Goal: Information Seeking & Learning: Find specific fact

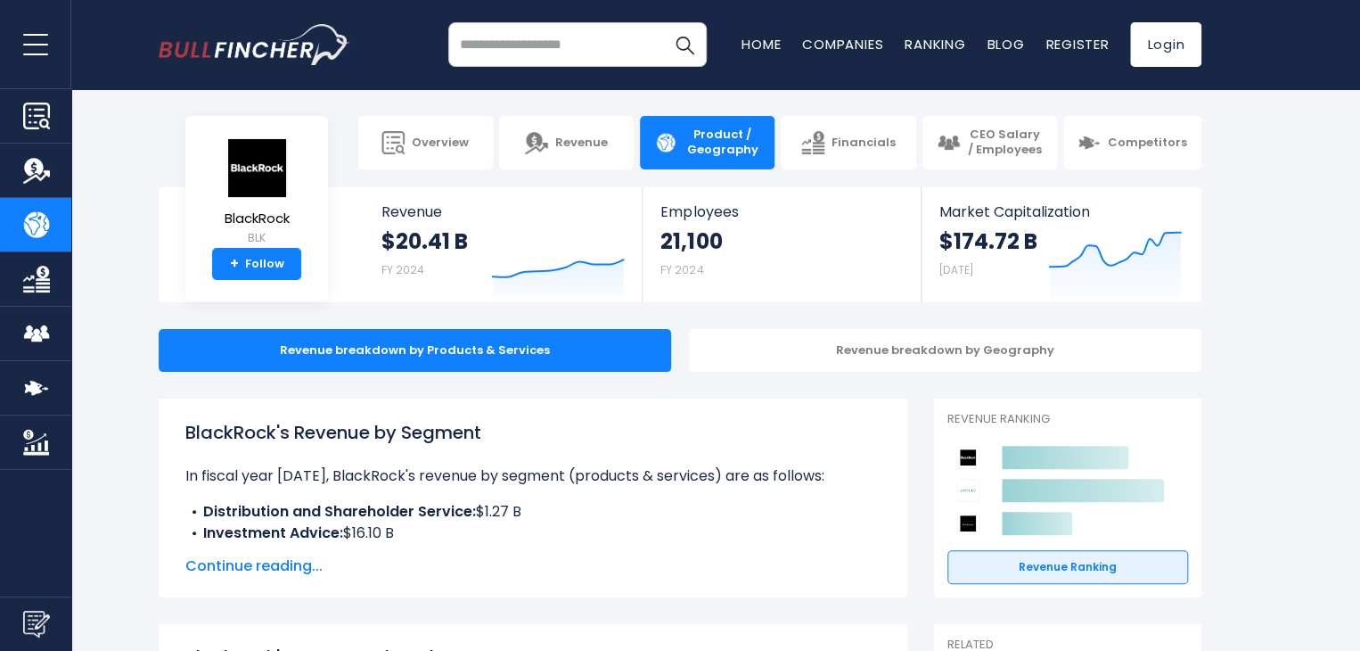
drag, startPoint x: 184, startPoint y: 430, endPoint x: 497, endPoint y: 423, distance: 313.8
click at [497, 423] on div "BlackRock's Revenue by Segment In fiscal year [DATE], BlackRock's revenue by se…" at bounding box center [533, 497] width 749 height 199
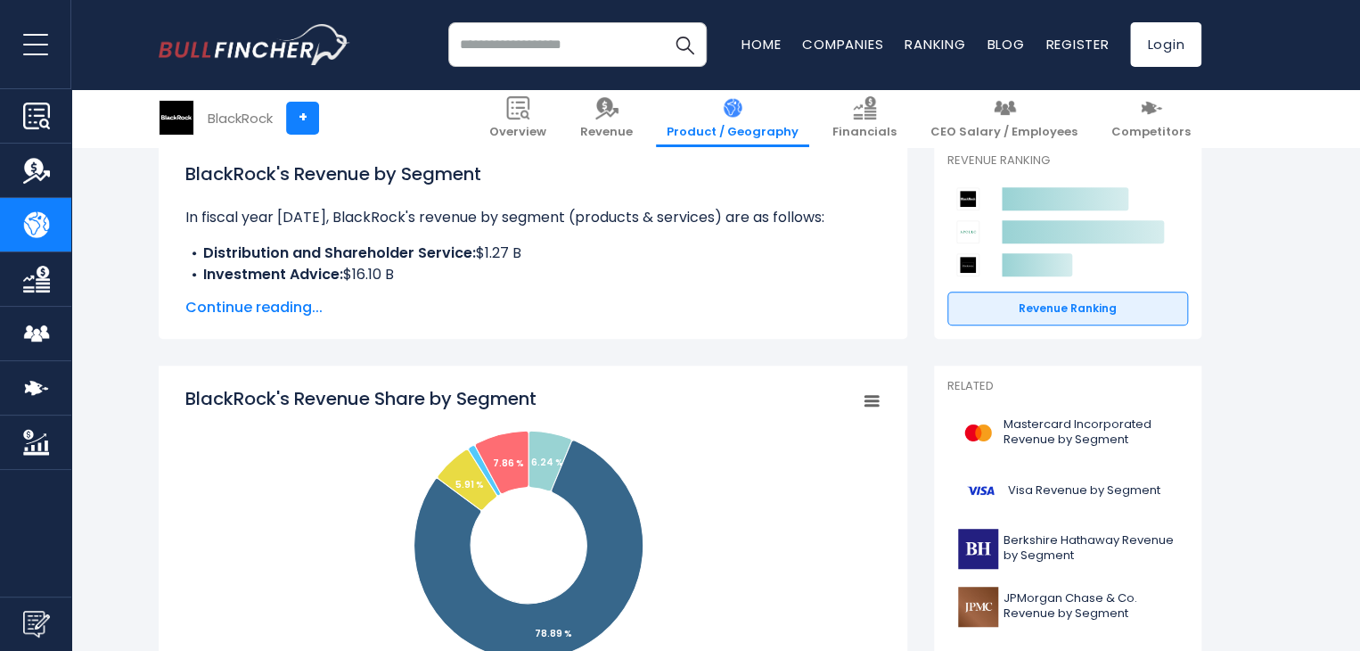
scroll to position [260, 0]
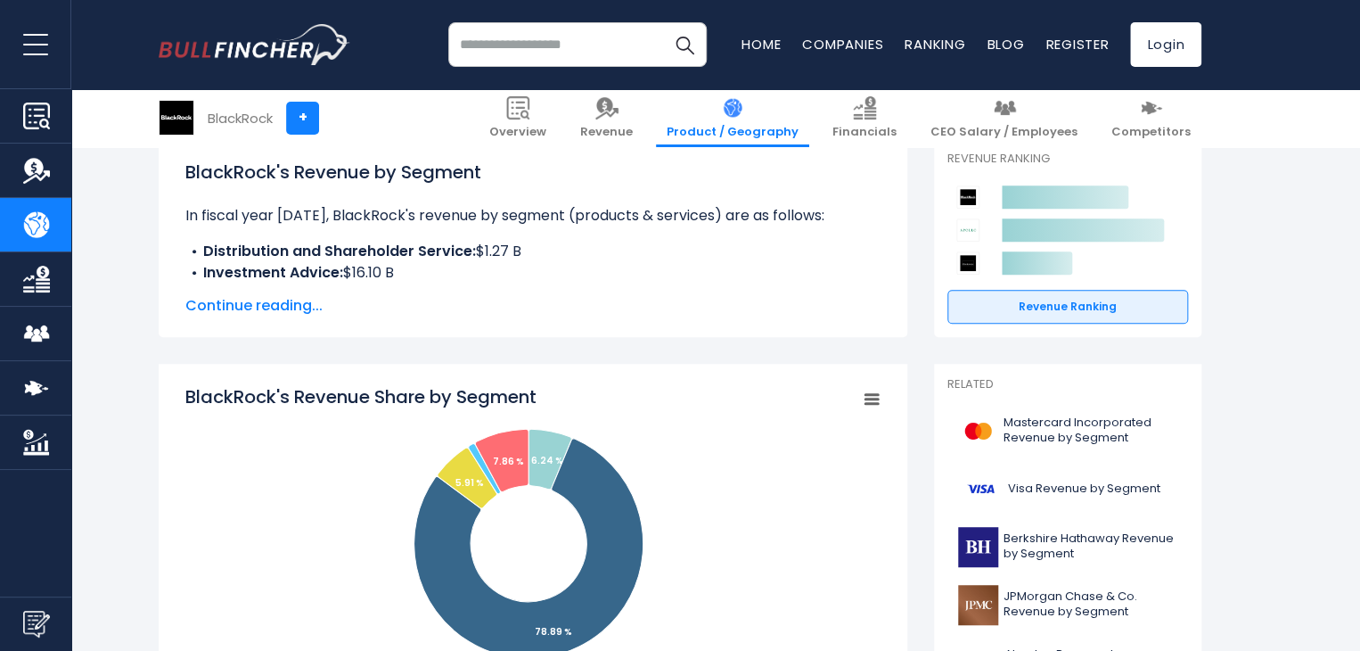
click at [282, 303] on span "Continue reading..." at bounding box center [532, 305] width 695 height 21
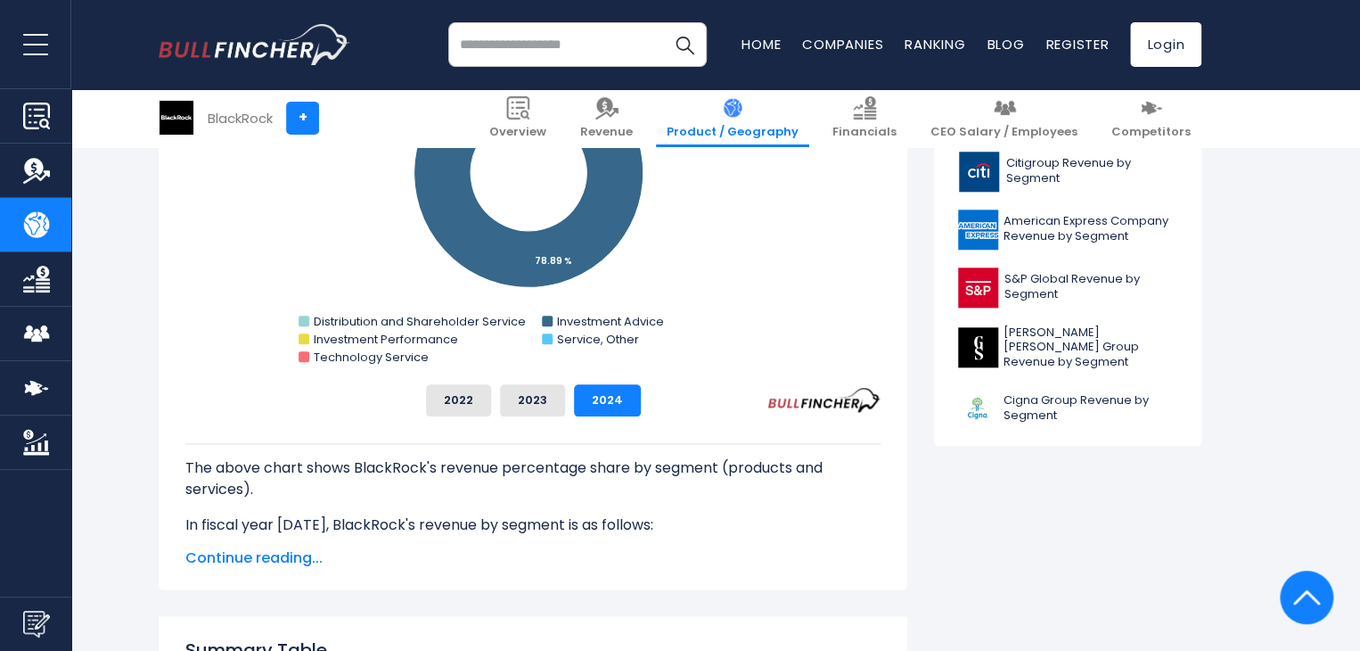
scroll to position [859, 0]
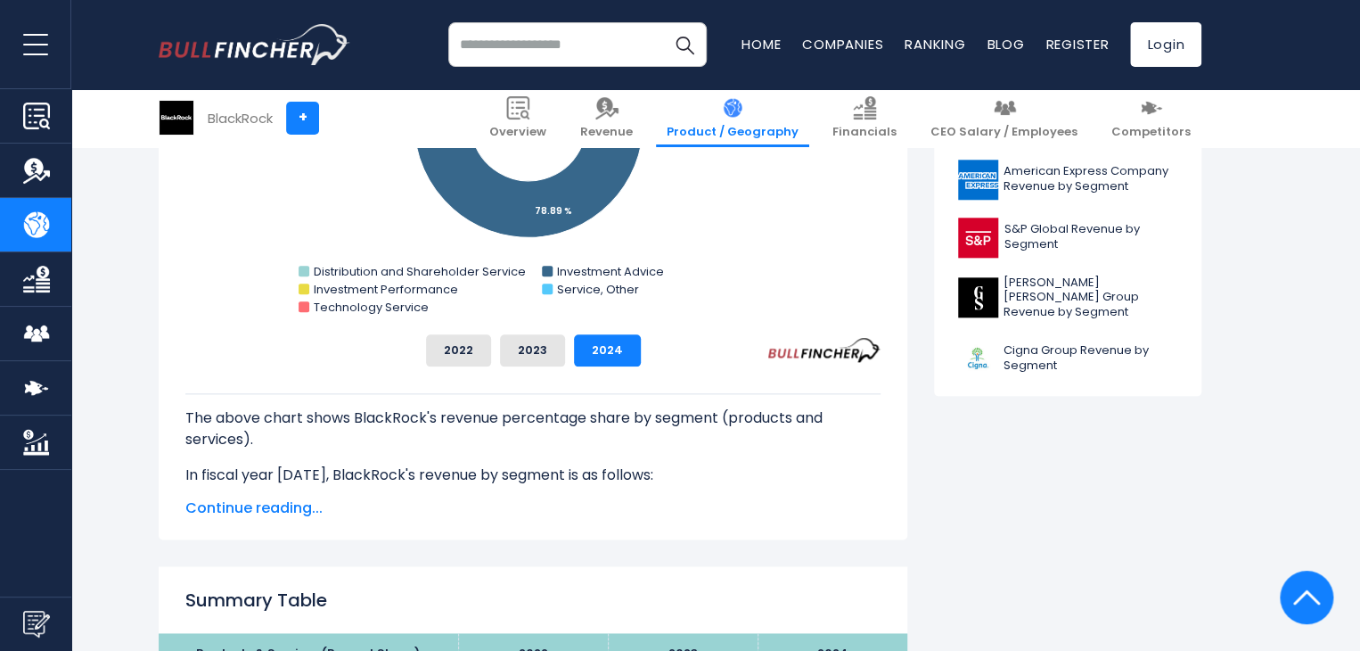
click at [246, 504] on span "Continue reading..." at bounding box center [532, 507] width 695 height 21
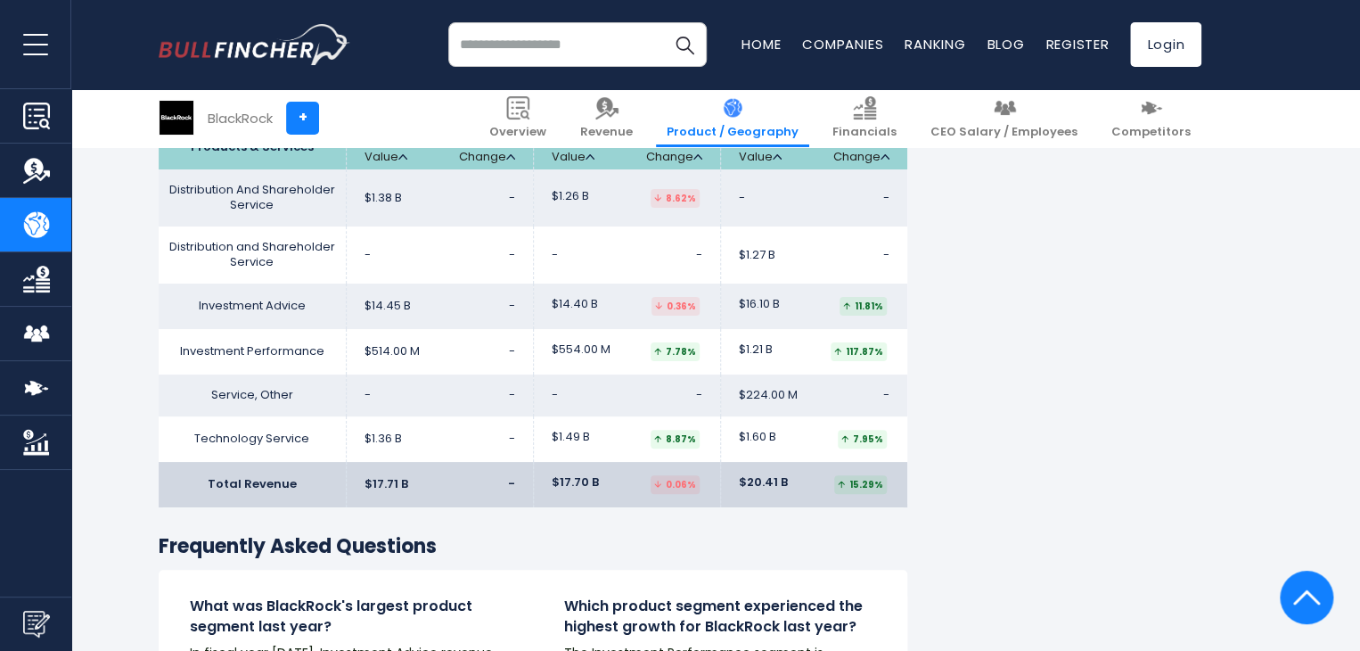
scroll to position [3392, 0]
drag, startPoint x: 640, startPoint y: 471, endPoint x: 535, endPoint y: 473, distance: 105.2
click at [535, 463] on td "$1.49 B 8.87%" at bounding box center [626, 439] width 187 height 45
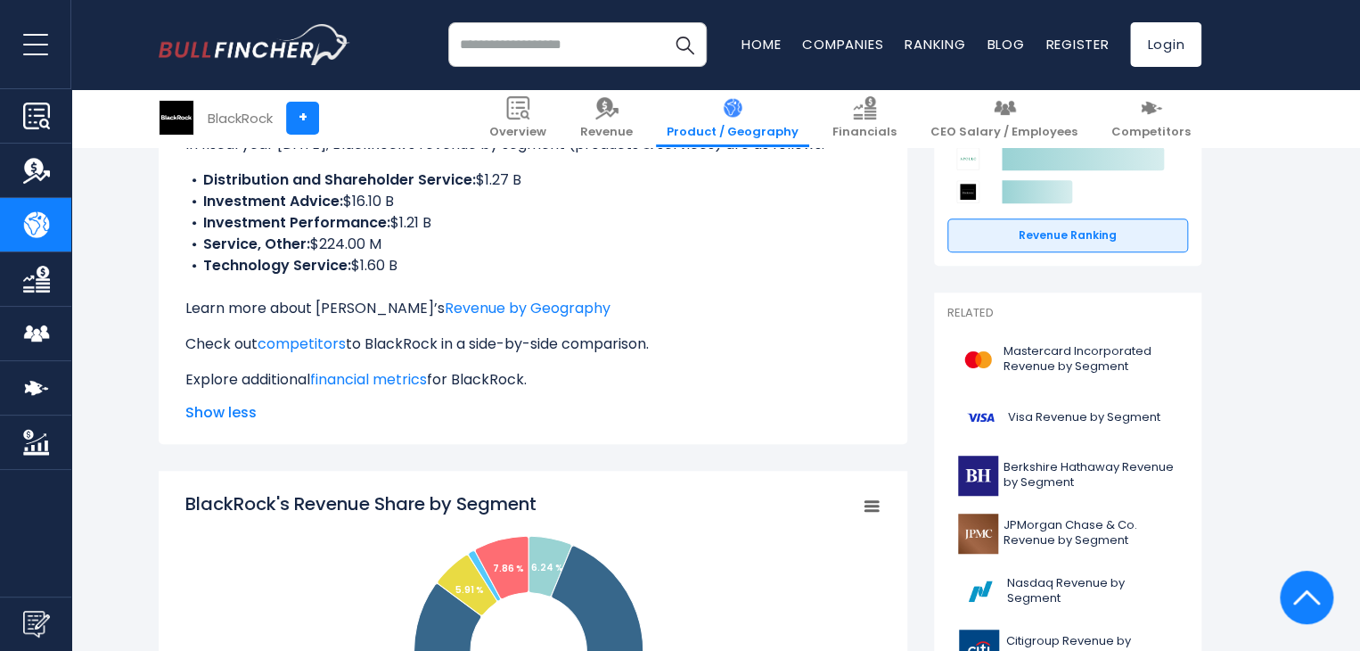
scroll to position [332, 0]
click at [491, 301] on link "Revenue by Geography" at bounding box center [528, 308] width 166 height 20
click at [445, 308] on link "Revenue by Geography" at bounding box center [528, 308] width 166 height 20
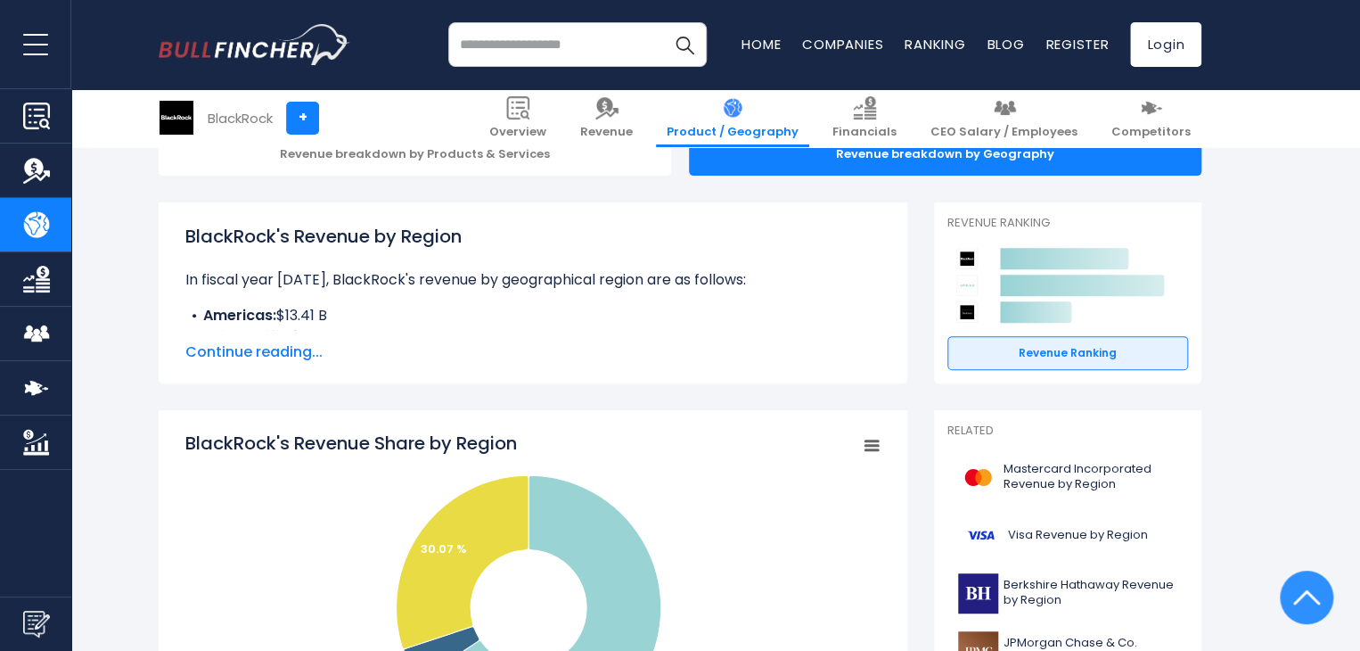
scroll to position [194, 0]
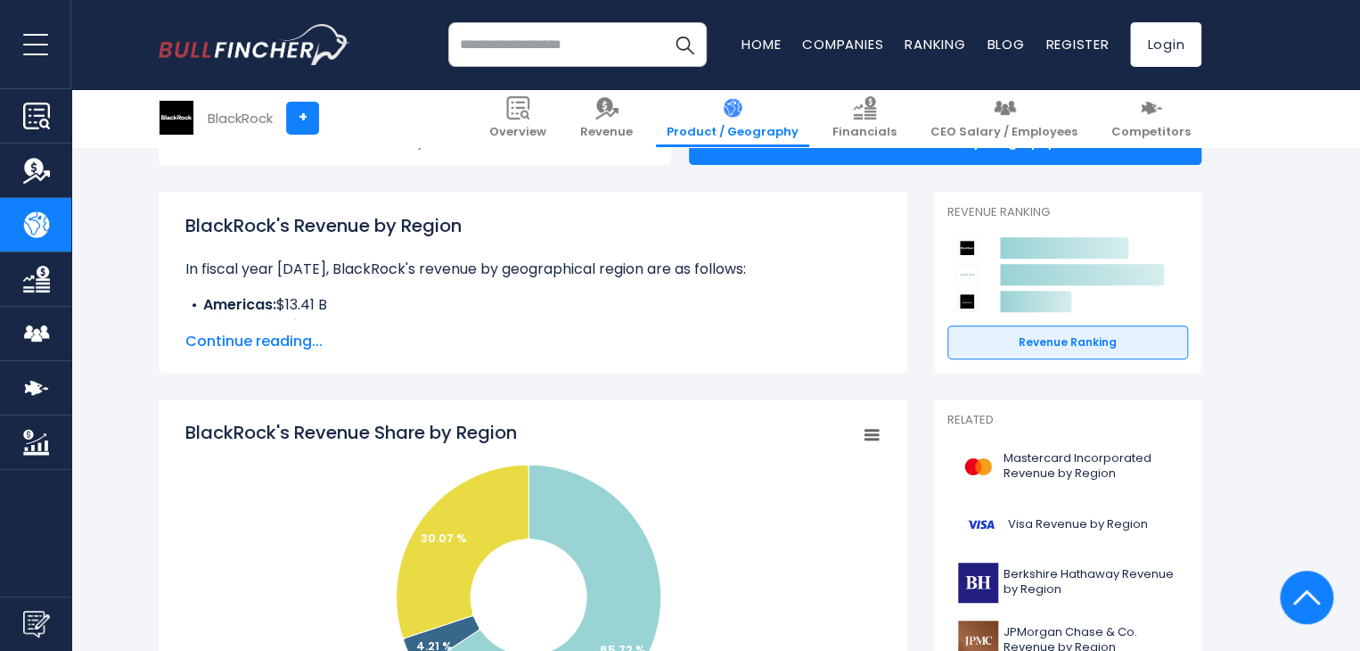
scroll to position [175, 0]
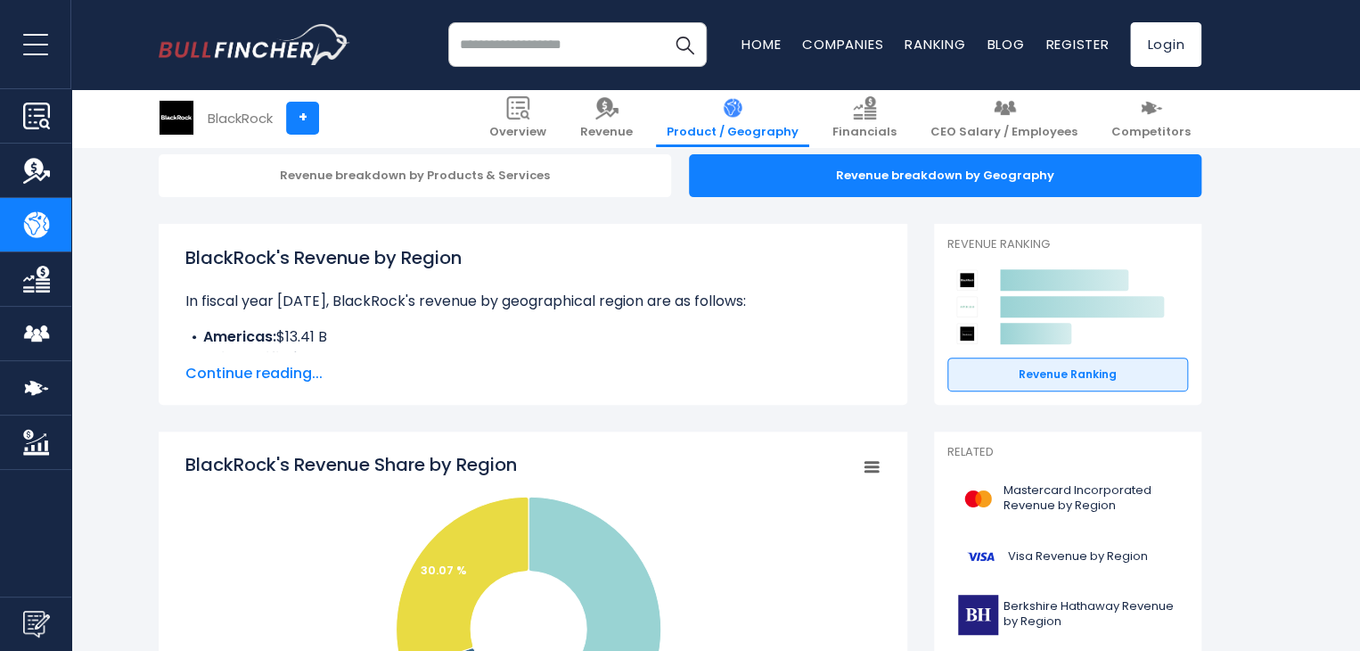
drag, startPoint x: 178, startPoint y: 455, endPoint x: 519, endPoint y: 465, distance: 340.6
drag, startPoint x: 519, startPoint y: 465, endPoint x: 193, endPoint y: 462, distance: 325.3
click at [193, 462] on tspan "BlackRock's Revenue Share by Region" at bounding box center [351, 464] width 332 height 25
drag, startPoint x: 193, startPoint y: 462, endPoint x: 348, endPoint y: 433, distance: 157.7
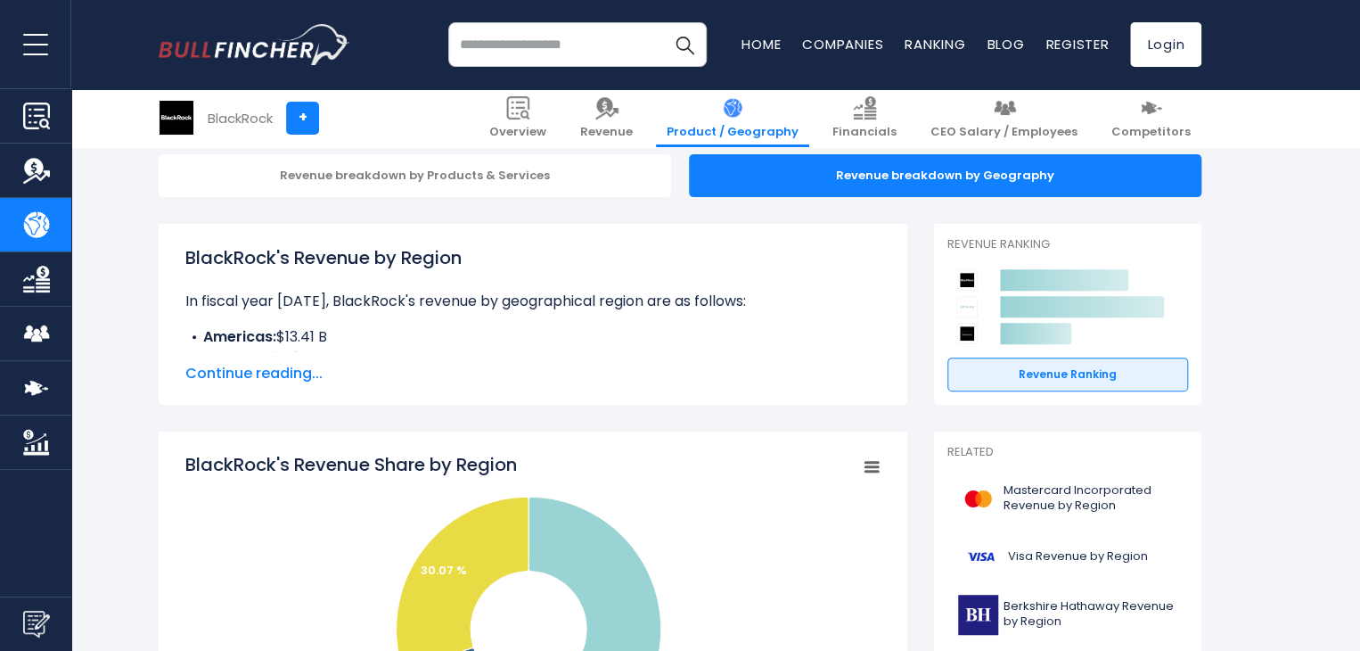
drag, startPoint x: 175, startPoint y: 250, endPoint x: 469, endPoint y: 253, distance: 294.1
click at [469, 253] on div "BlackRock's Revenue by Region In fiscal year 2024, BlackRock's revenue by geogr…" at bounding box center [533, 314] width 749 height 181
copy h1 "BlackRock's Revenue by Region"
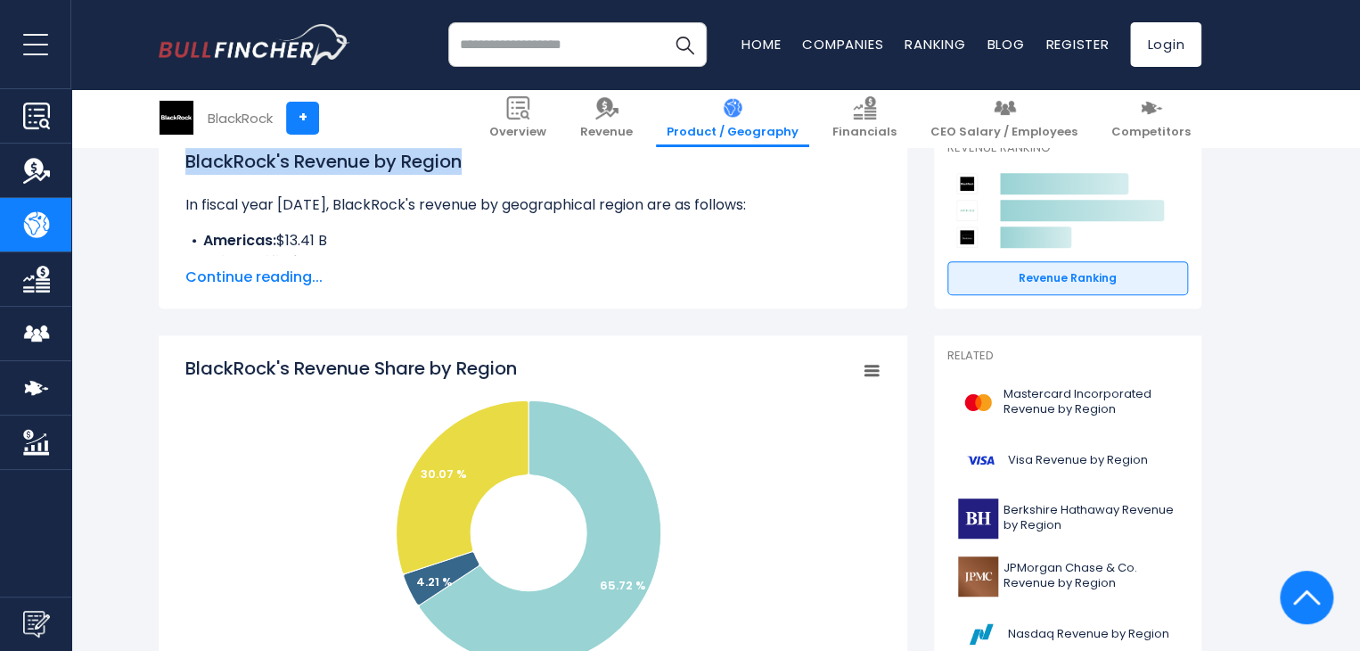
scroll to position [276, 0]
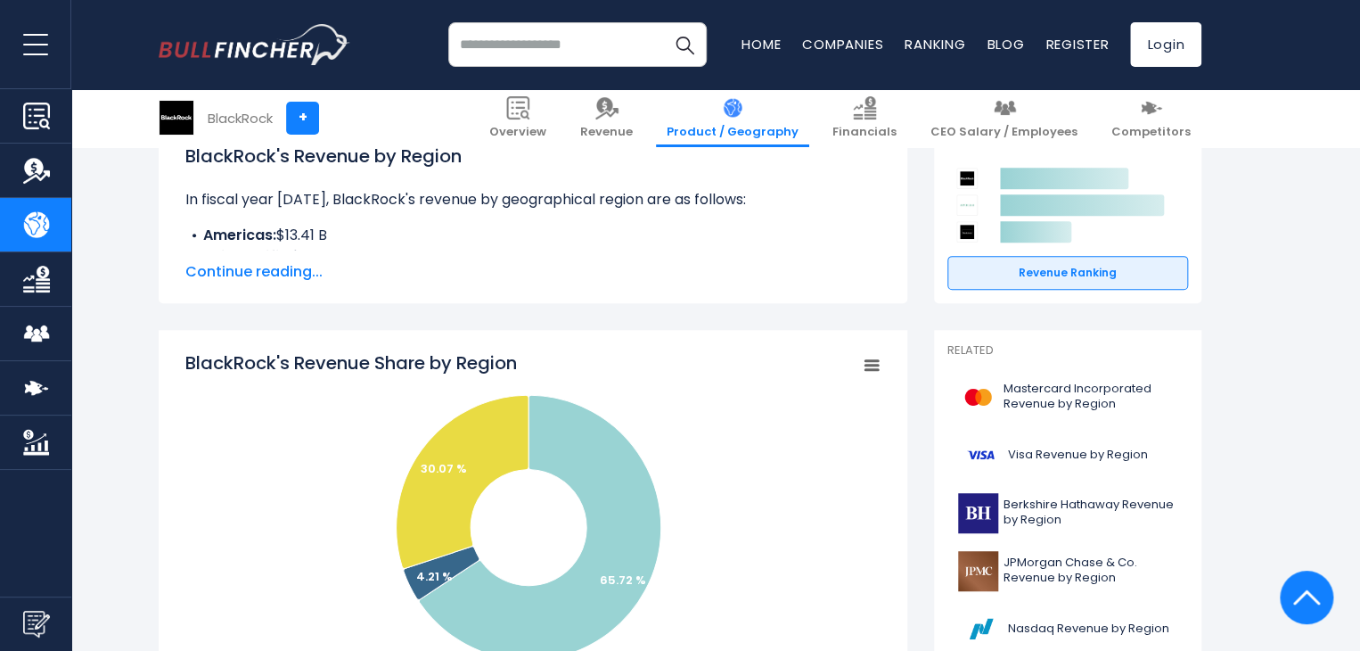
click at [275, 272] on span "Continue reading..." at bounding box center [532, 271] width 695 height 21
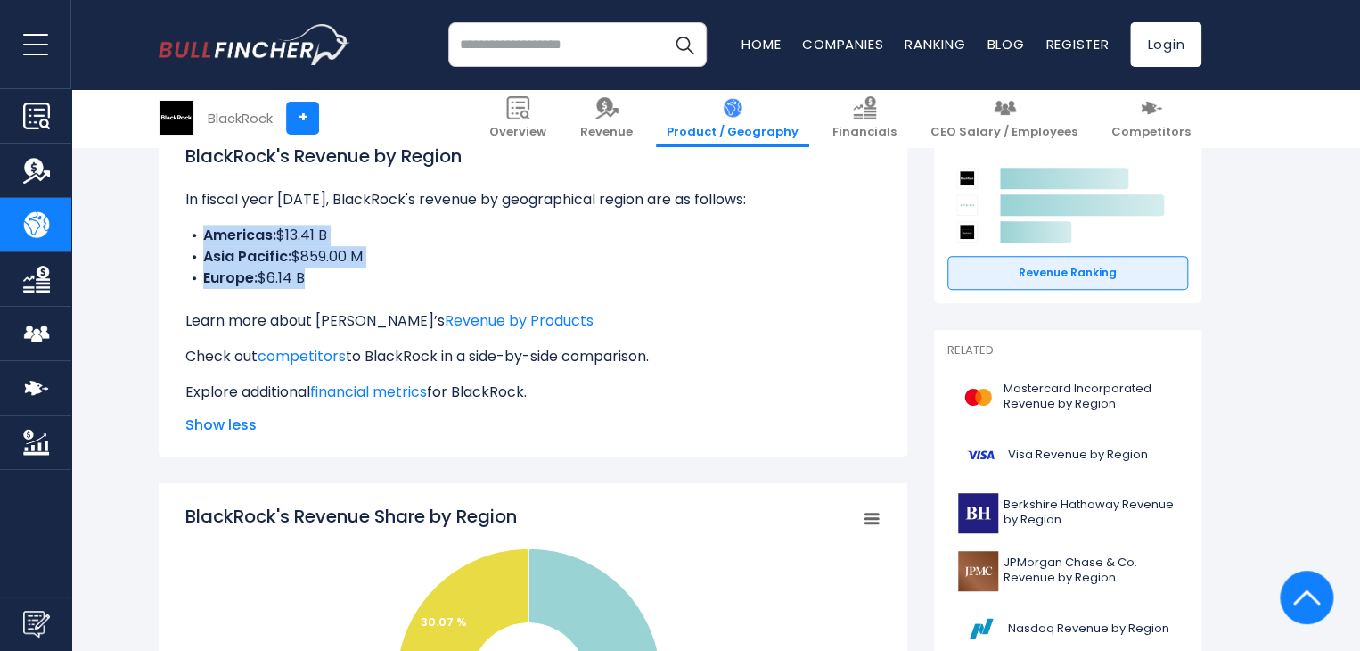
drag, startPoint x: 196, startPoint y: 239, endPoint x: 343, endPoint y: 299, distance: 159.1
click at [343, 299] on div "BlackRock's Revenue by Region In fiscal year 2024, BlackRock's revenue by geogr…" at bounding box center [532, 273] width 695 height 260
copy ul "Americas: $13.41 B Asia Pacific: $859.00 M Europe: $6.14 B"
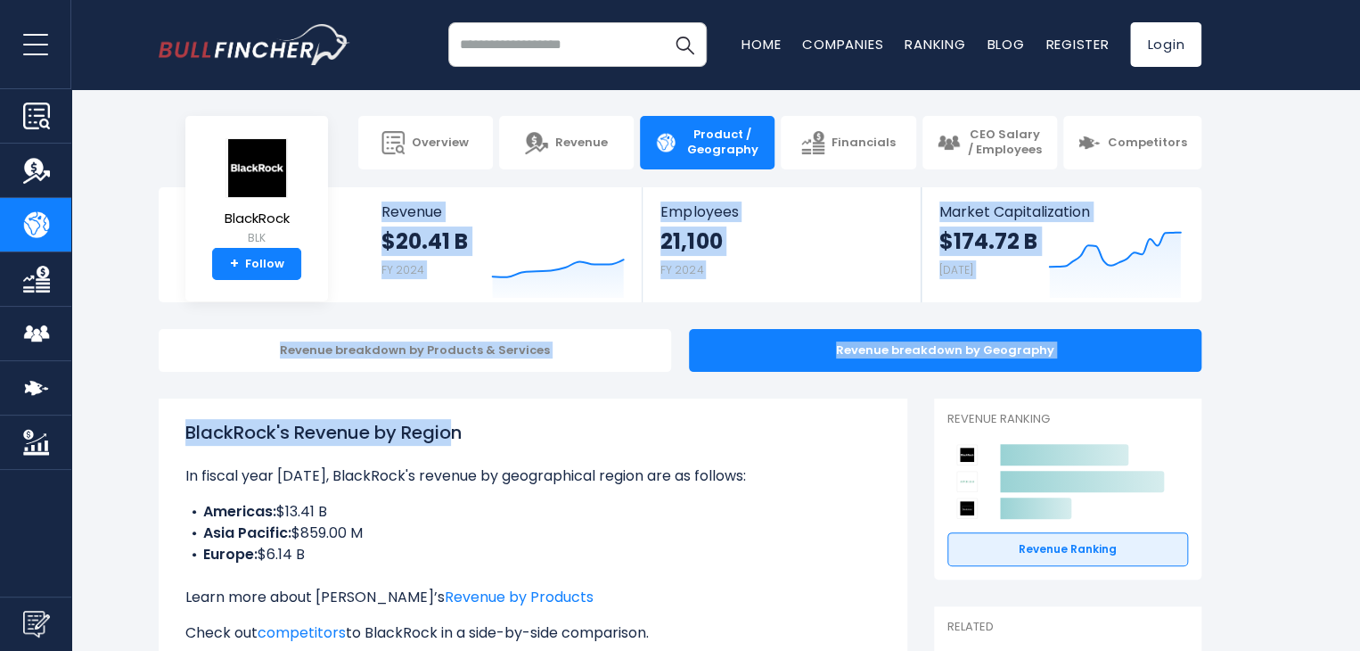
drag, startPoint x: 456, startPoint y: 397, endPoint x: 139, endPoint y: -25, distance: 527.7
click at [139, 0] on html "Overview Revenue Product / Geography" at bounding box center [680, 325] width 1360 height 651
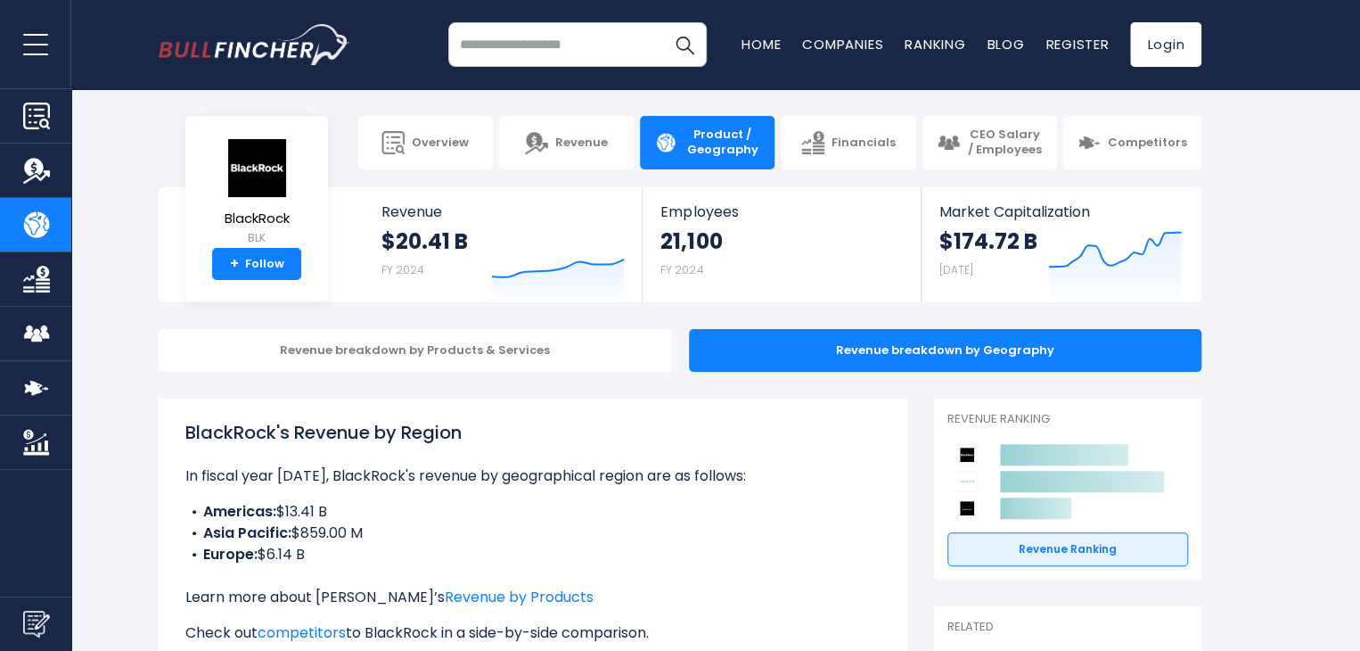
click at [135, 145] on section "BlackRock + Overview Revenue Product / Geography Financials" at bounding box center [680, 142] width 1360 height 53
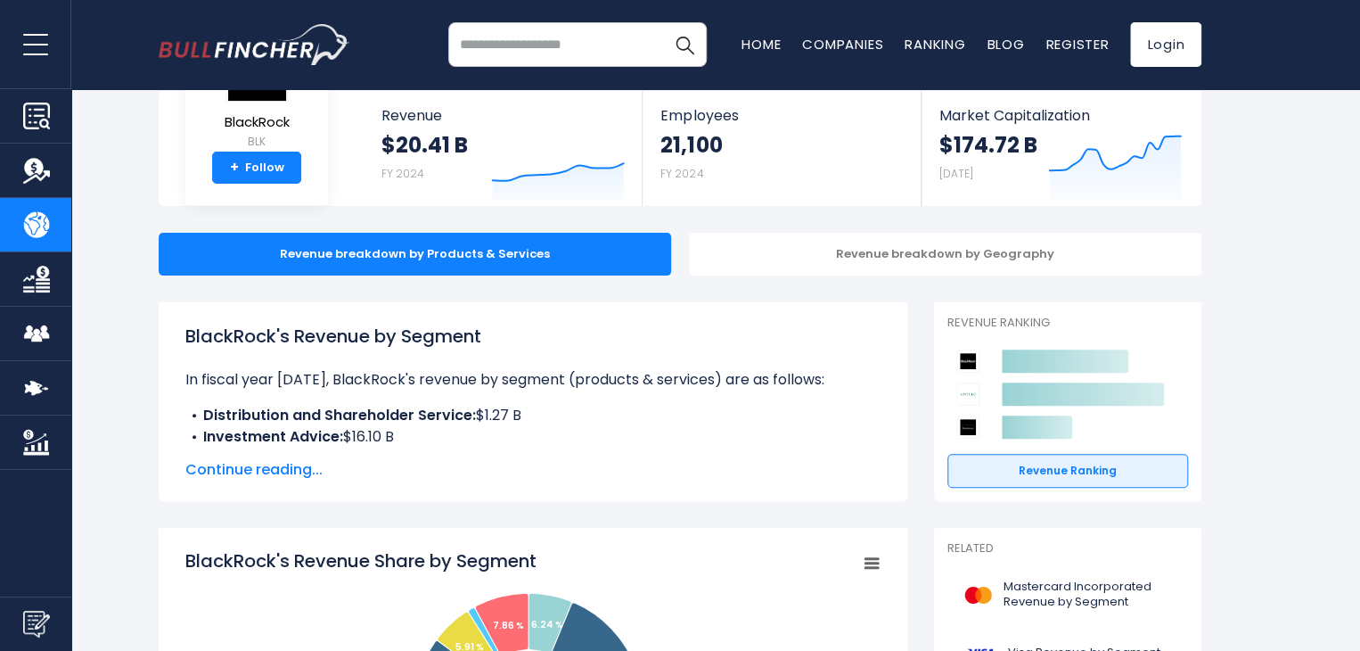
scroll to position [95, 0]
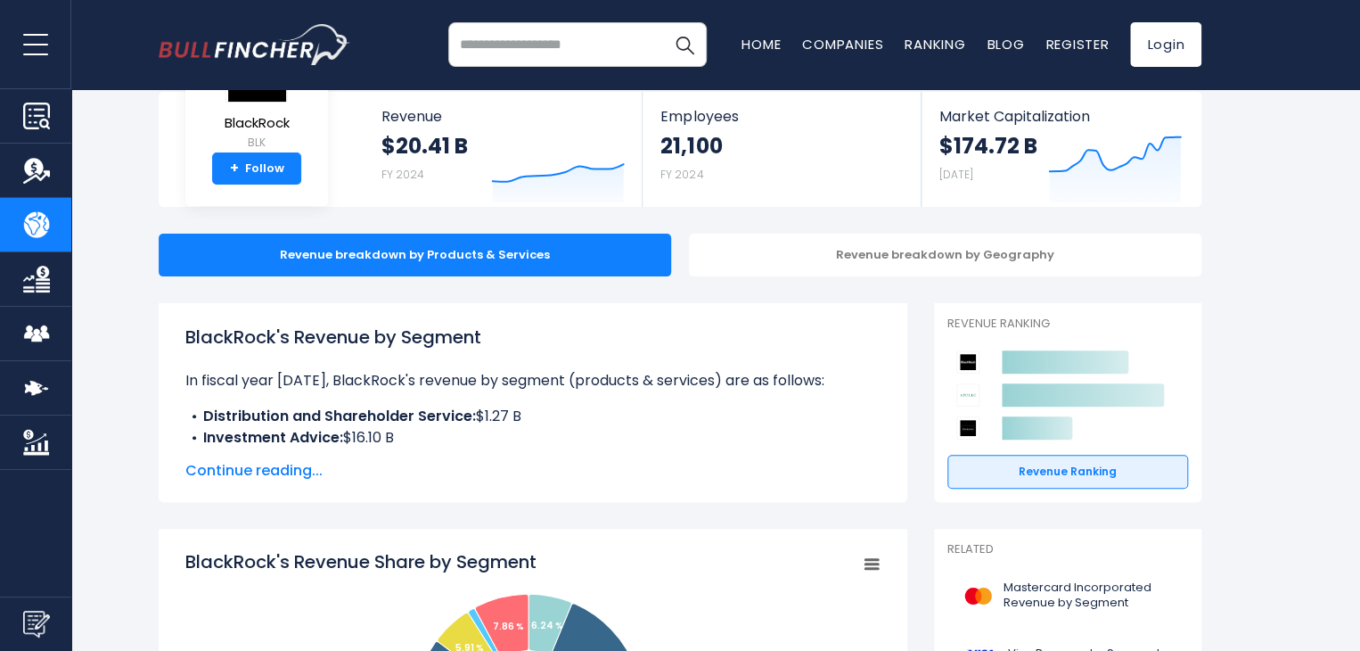
click at [286, 477] on span "Continue reading..." at bounding box center [532, 470] width 695 height 21
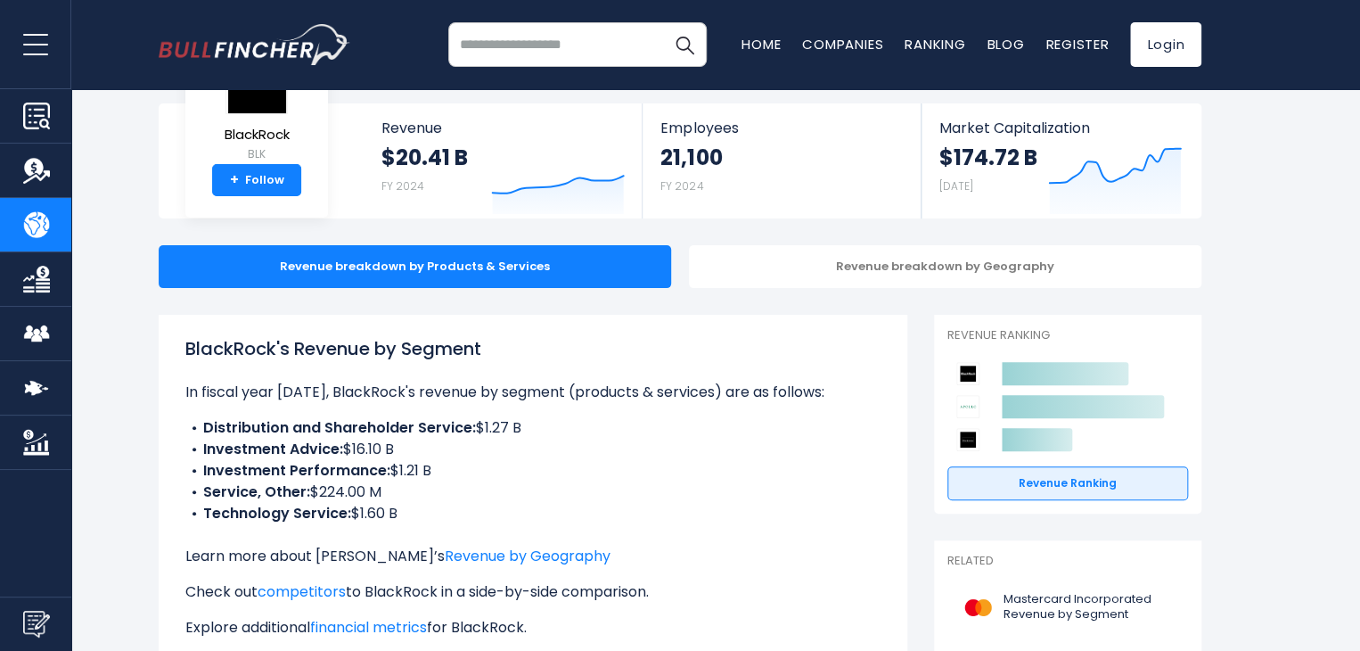
scroll to position [85, 0]
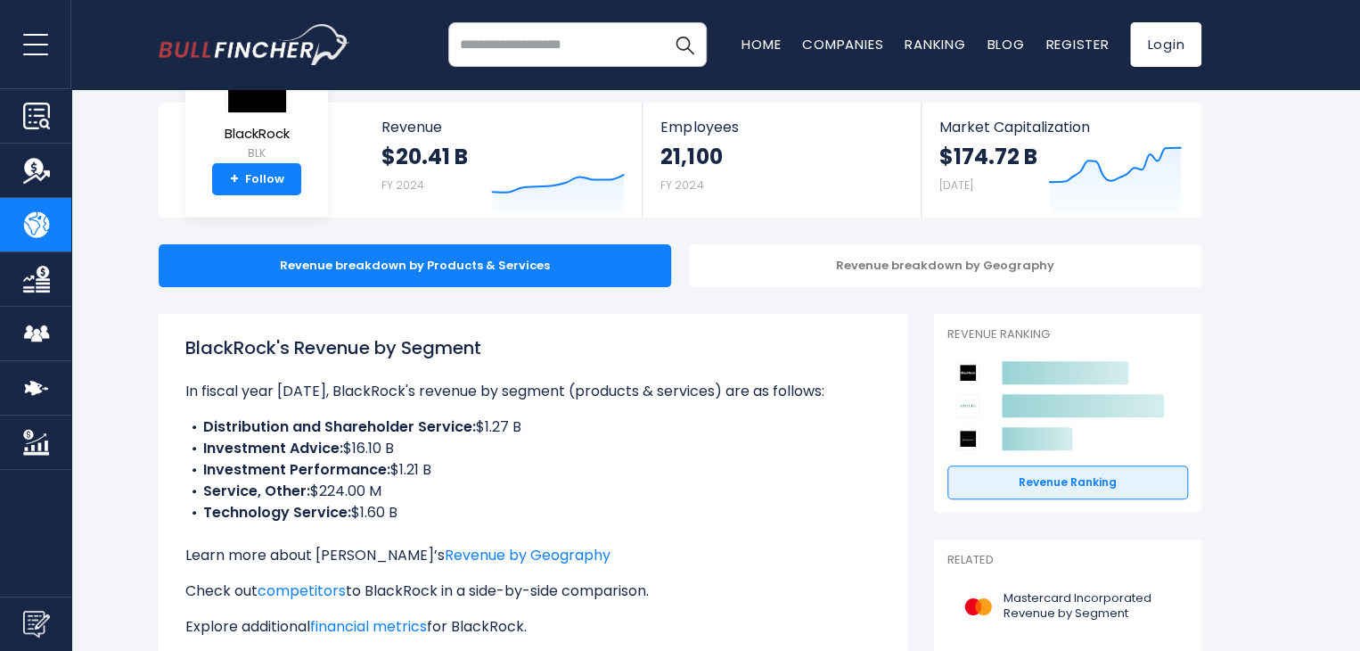
drag, startPoint x: 309, startPoint y: 493, endPoint x: 385, endPoint y: 491, distance: 75.8
click at [385, 491] on li "Service, Other: $224.00 M" at bounding box center [532, 490] width 695 height 21
copy li "$224.00 M"
